Goal: Information Seeking & Learning: Learn about a topic

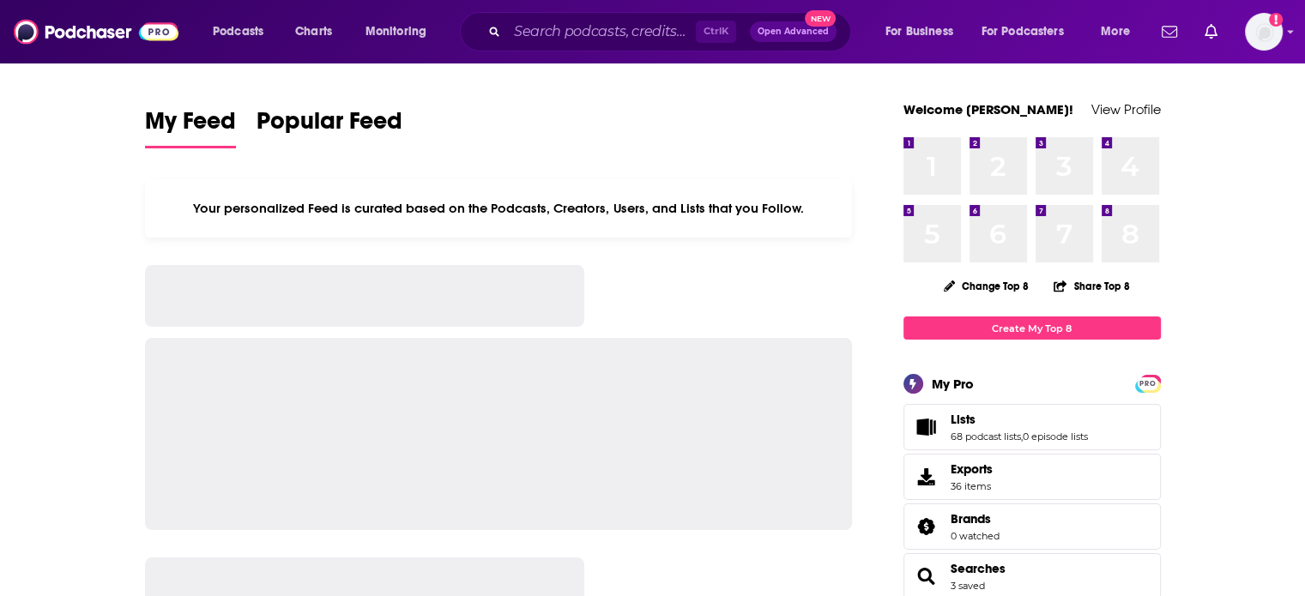
click at [590, 46] on div "Ctrl K Open Advanced New" at bounding box center [655, 31] width 391 height 39
click at [586, 39] on input "Search podcasts, credits, & more..." at bounding box center [601, 31] width 189 height 27
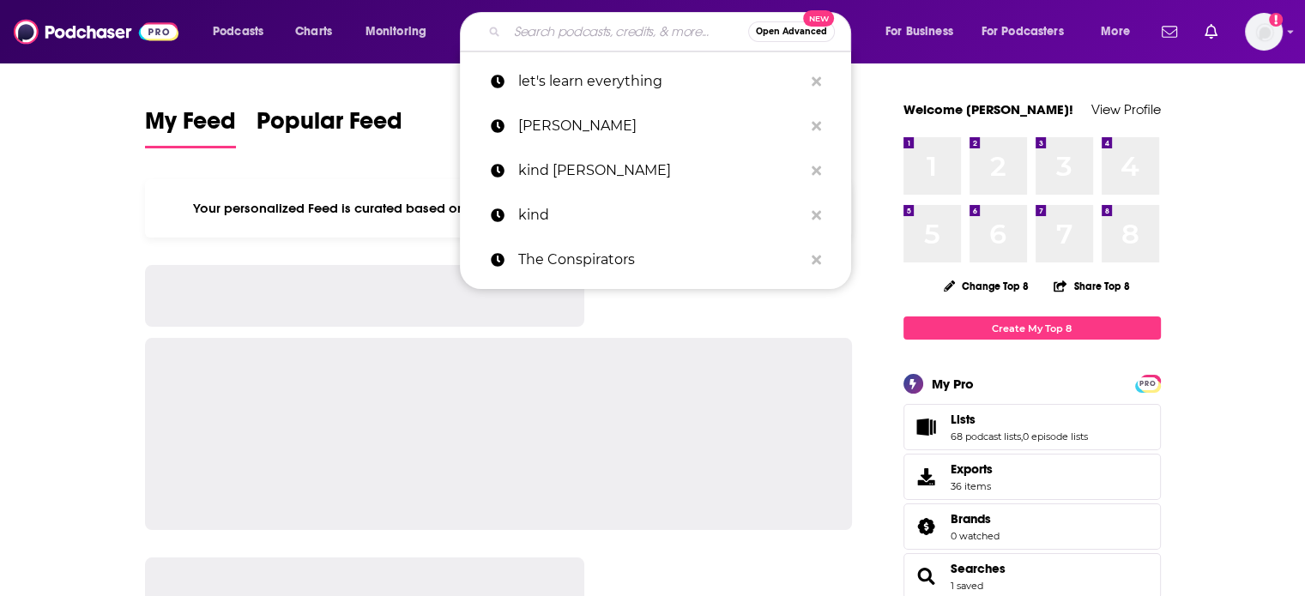
paste input "Escaping the Drift"
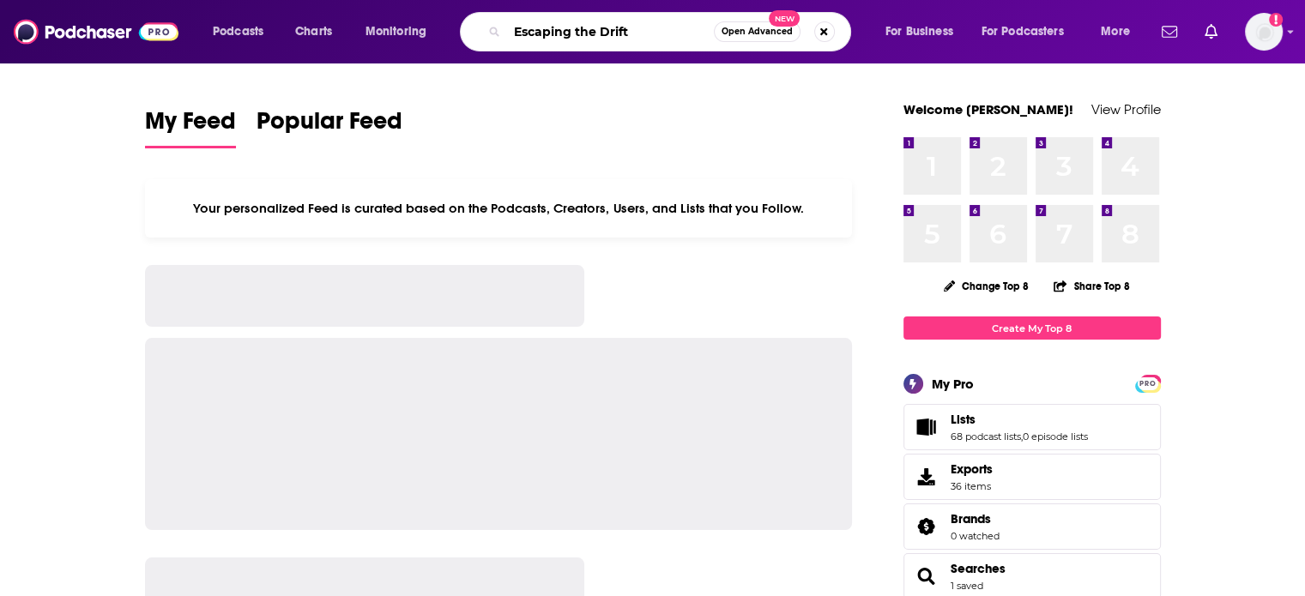
type input "Escaping the Drift"
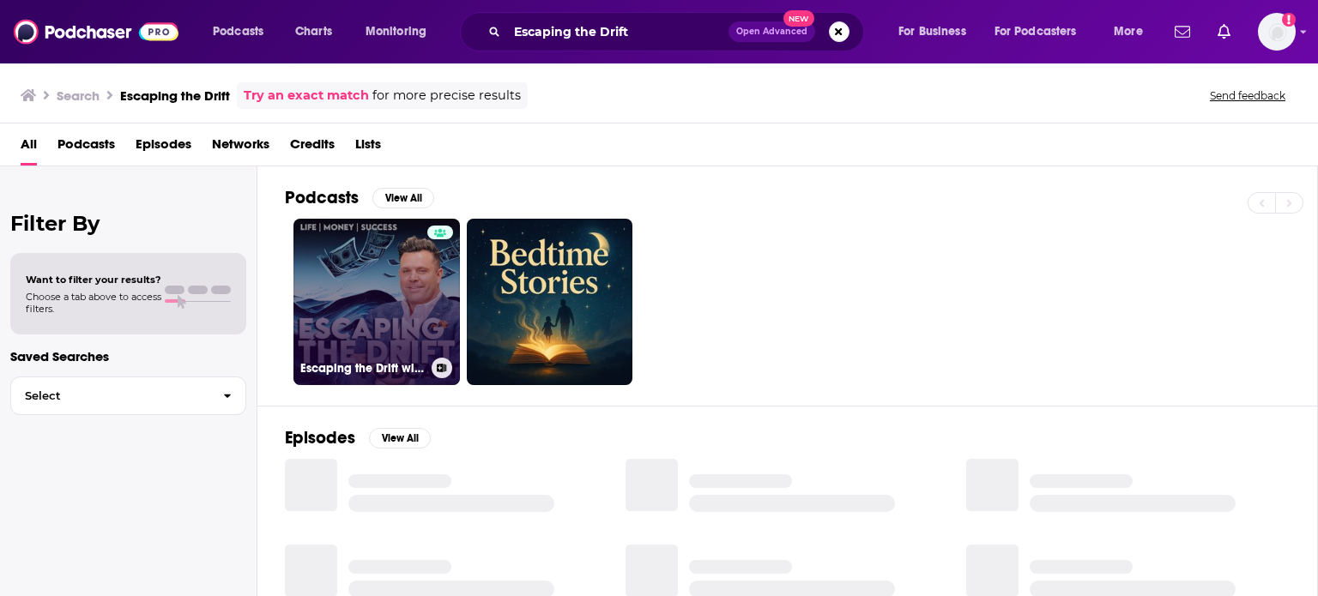
click at [357, 287] on link "Escaping the Drift with [PERSON_NAME]" at bounding box center [376, 302] width 166 height 166
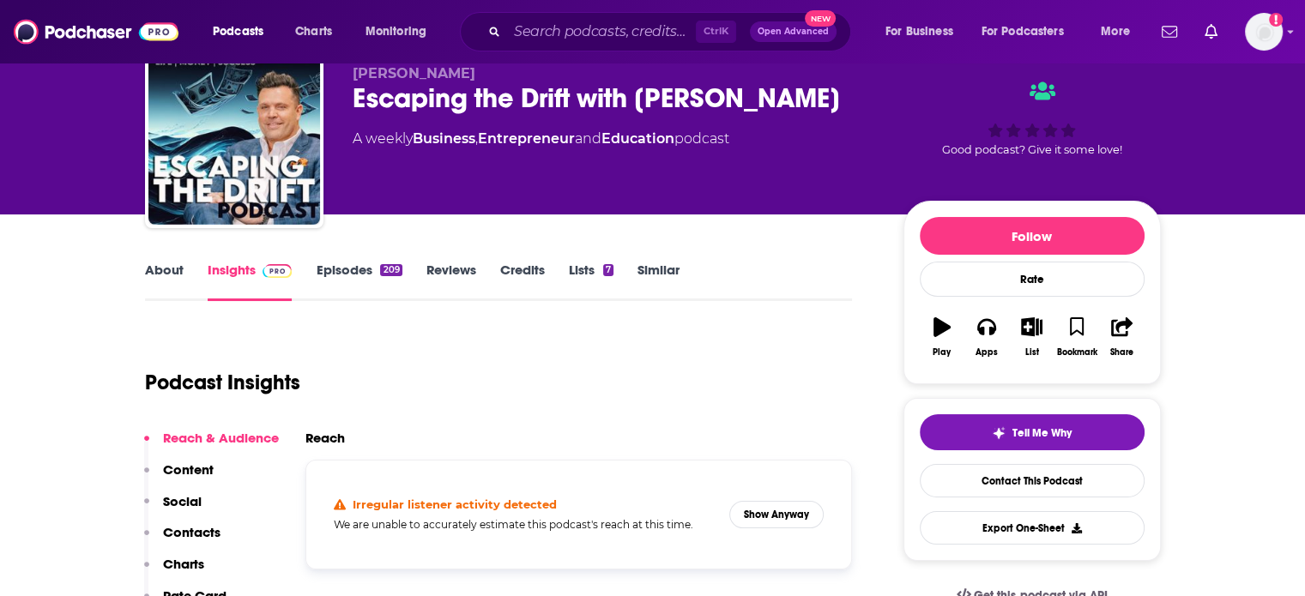
scroll to position [172, 0]
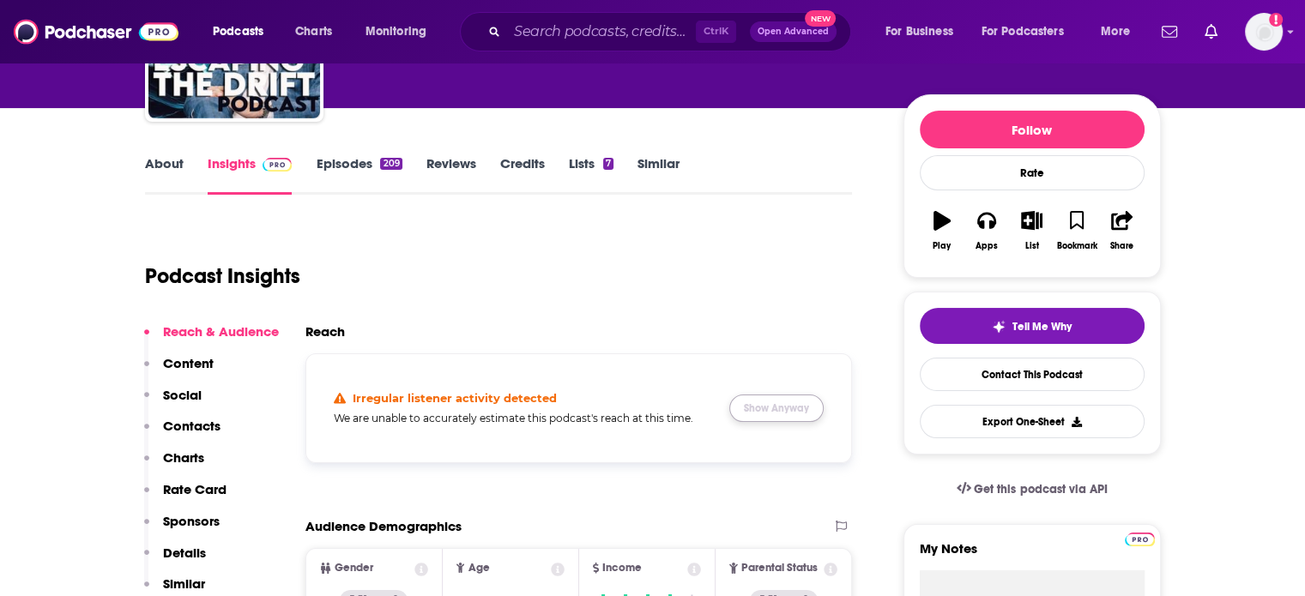
click at [769, 397] on button "Show Anyway" at bounding box center [776, 408] width 94 height 27
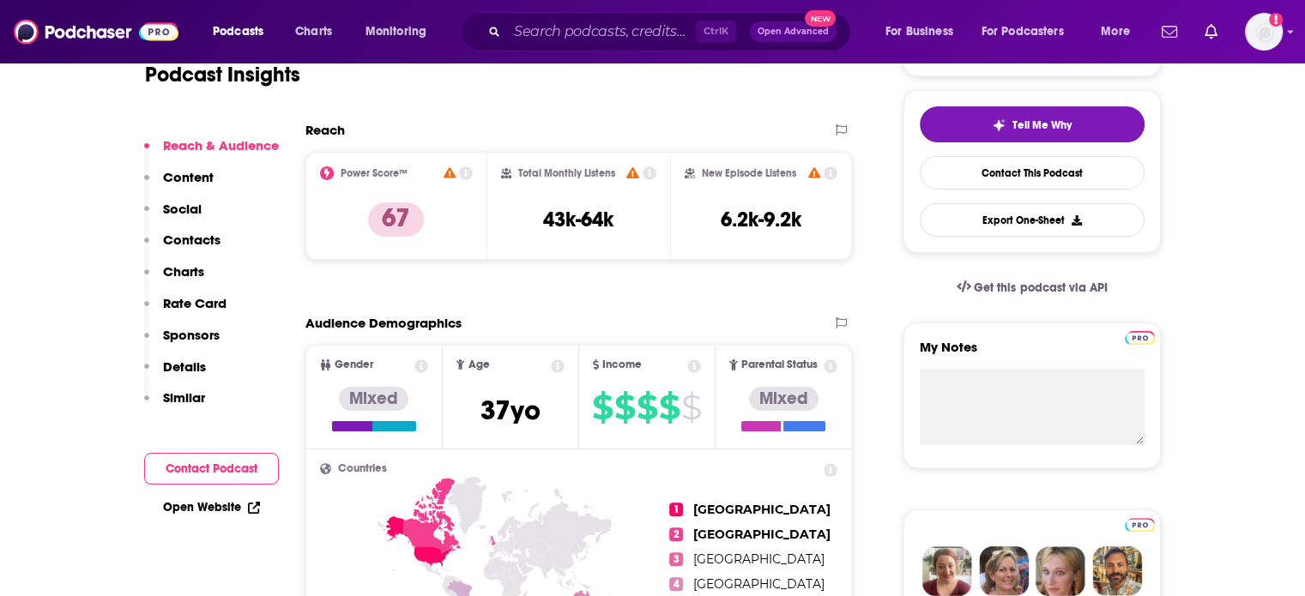
scroll to position [343, 0]
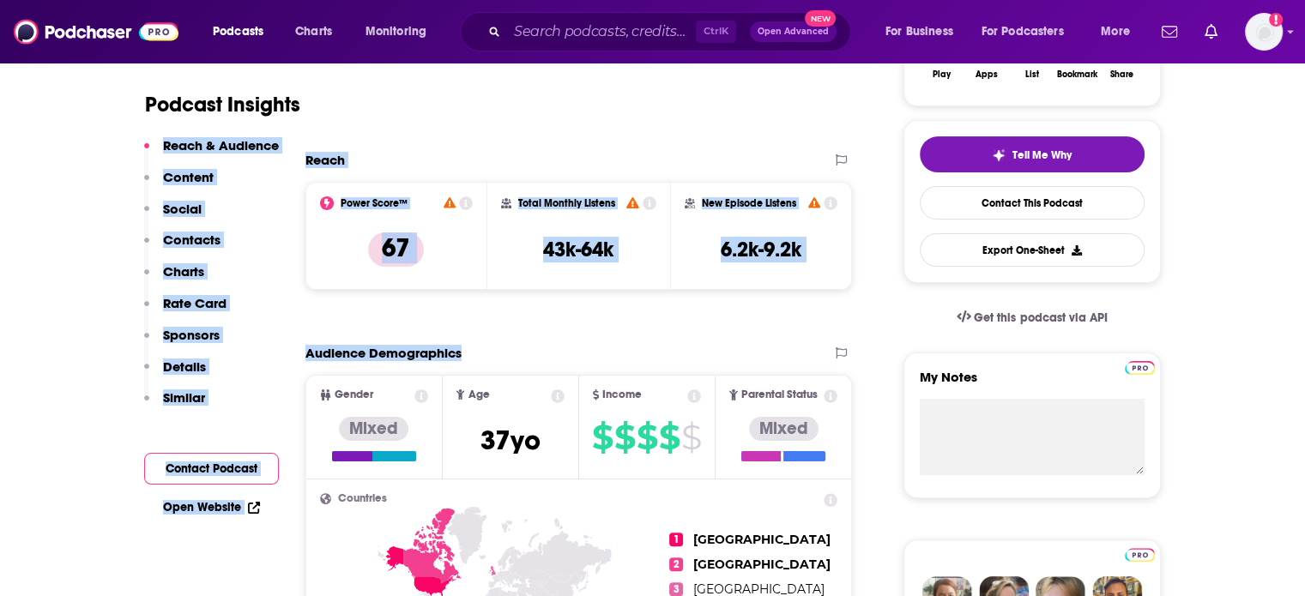
drag, startPoint x: 625, startPoint y: 310, endPoint x: 487, endPoint y: 149, distance: 211.2
click at [487, 149] on div "Podcast Insights" at bounding box center [499, 101] width 708 height 101
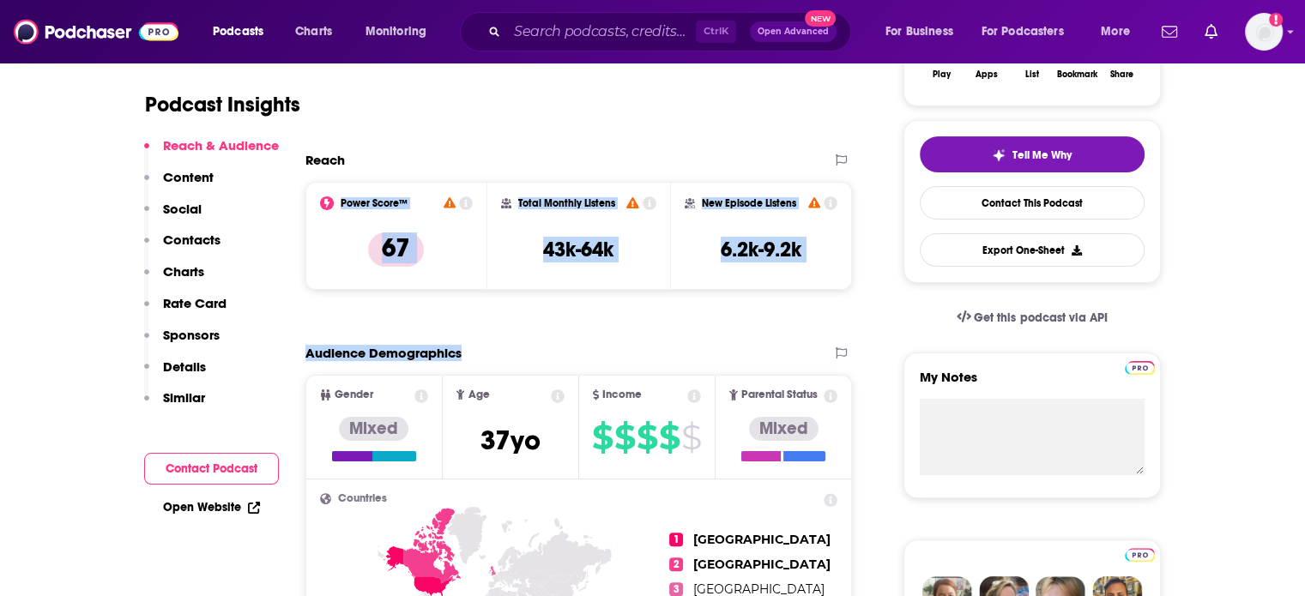
drag, startPoint x: 510, startPoint y: 174, endPoint x: 583, endPoint y: 318, distance: 161.9
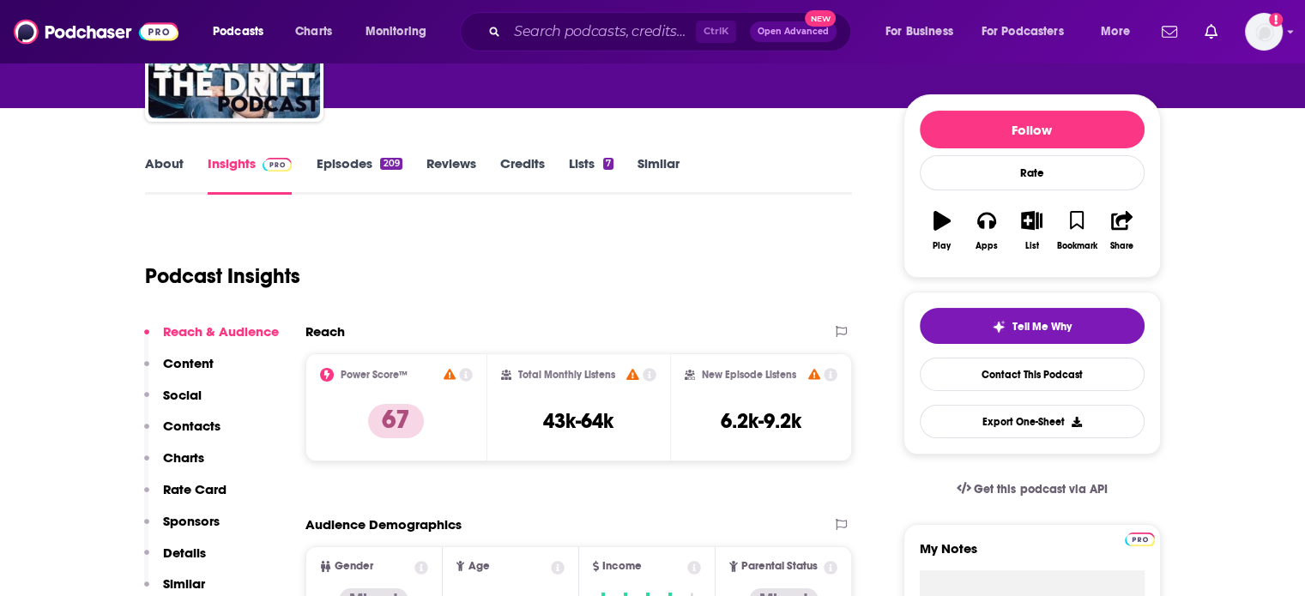
scroll to position [172, 0]
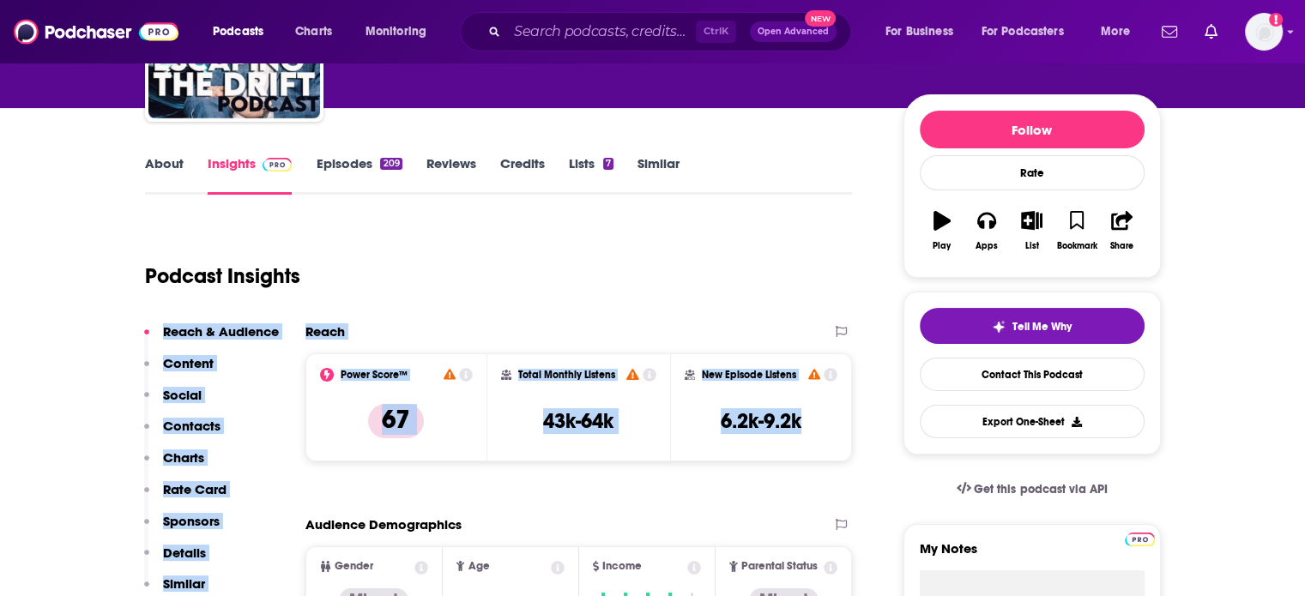
drag, startPoint x: 820, startPoint y: 421, endPoint x: 650, endPoint y: 219, distance: 264.9
drag, startPoint x: 662, startPoint y: 239, endPoint x: 807, endPoint y: 426, distance: 237.2
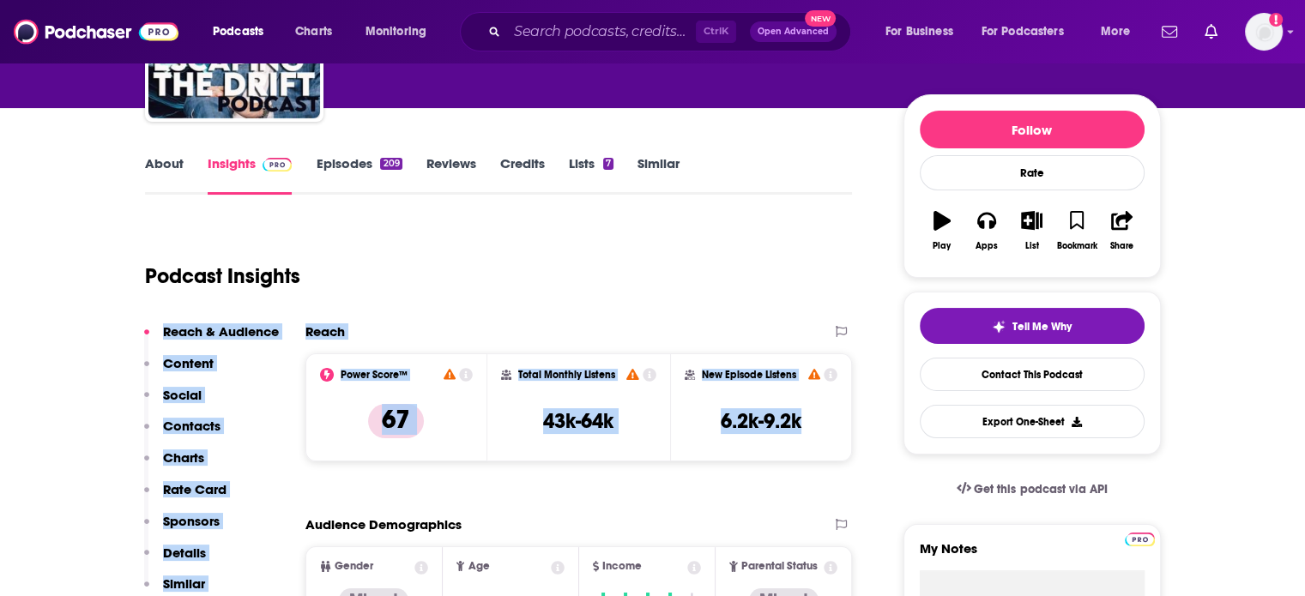
click at [807, 426] on div "New Episode Listens 6.2k-9.2k" at bounding box center [762, 407] width 154 height 79
drag, startPoint x: 813, startPoint y: 428, endPoint x: 707, endPoint y: 202, distance: 249.9
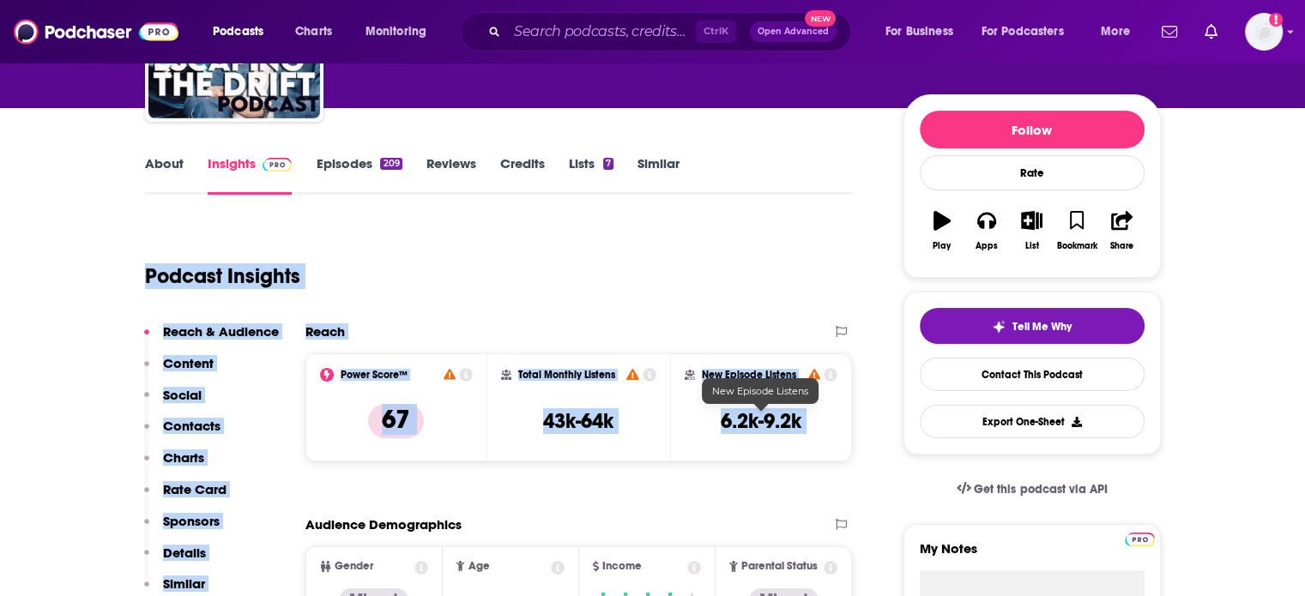
drag, startPoint x: 707, startPoint y: 202, endPoint x: 807, endPoint y: 421, distance: 241.2
click at [807, 421] on div "New Episode Listens 6.2k-9.2k" at bounding box center [762, 407] width 154 height 79
